Goal: Check status: Check status

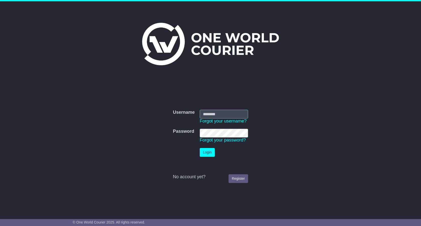
type input "**********"
click at [204, 154] on button "Login" at bounding box center [207, 152] width 15 height 9
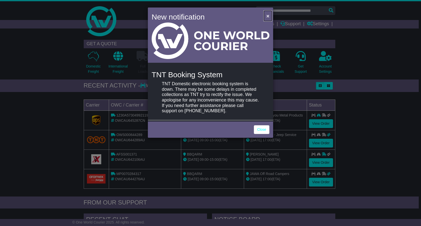
click at [268, 14] on span "×" at bounding box center [267, 16] width 3 height 6
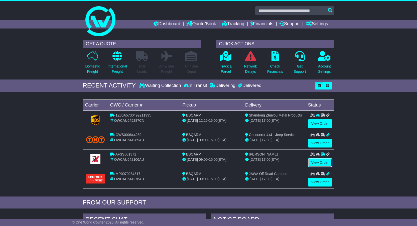
click at [315, 161] on link "View Order" at bounding box center [320, 162] width 24 height 9
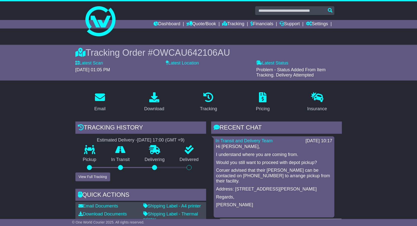
scroll to position [74, 0]
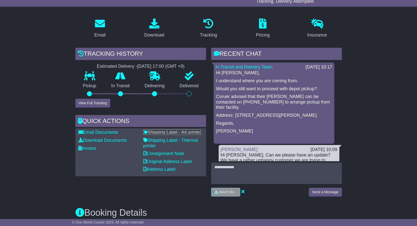
click at [175, 132] on link "Shipping Label - A4 printer" at bounding box center [172, 132] width 58 height 5
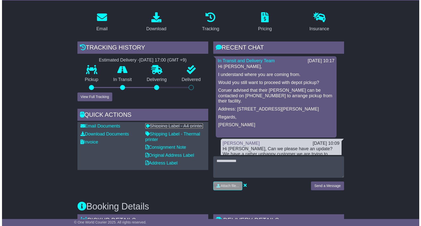
scroll to position [83, 0]
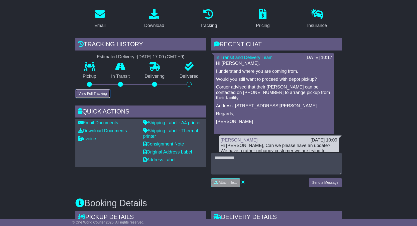
click at [99, 93] on button "View Full Tracking" at bounding box center [92, 93] width 35 height 9
